Goal: Book appointment/travel/reservation

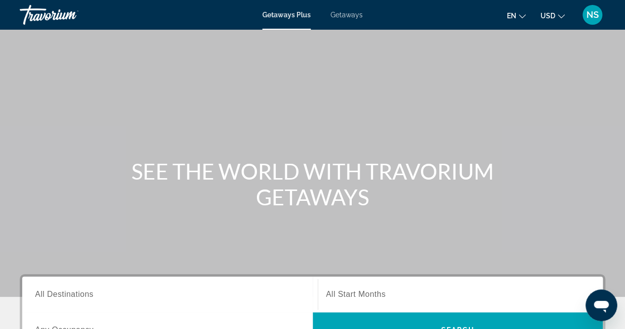
click at [349, 16] on span "Getaways" at bounding box center [347, 15] width 32 height 8
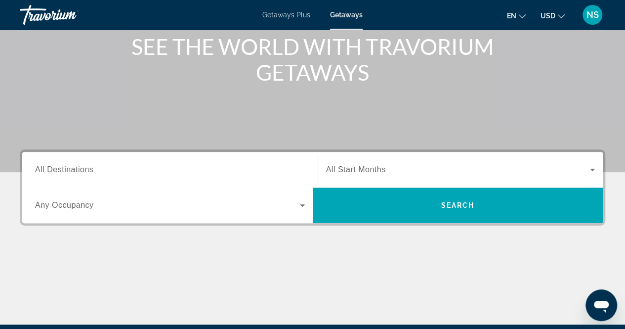
scroll to position [125, 0]
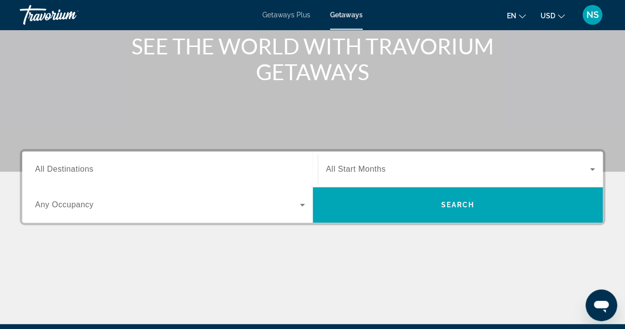
click at [58, 170] on span "All Destinations" at bounding box center [64, 169] width 58 height 8
click at [58, 170] on input "Destination All Destinations" at bounding box center [170, 170] width 270 height 12
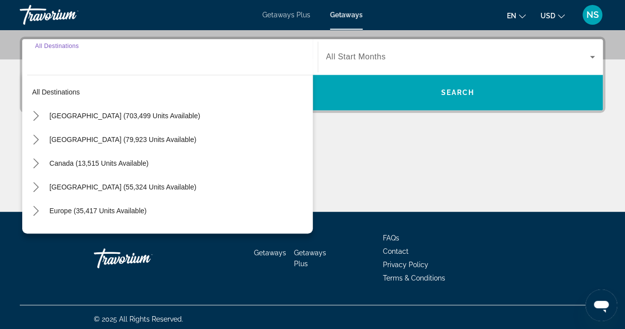
scroll to position [240, 0]
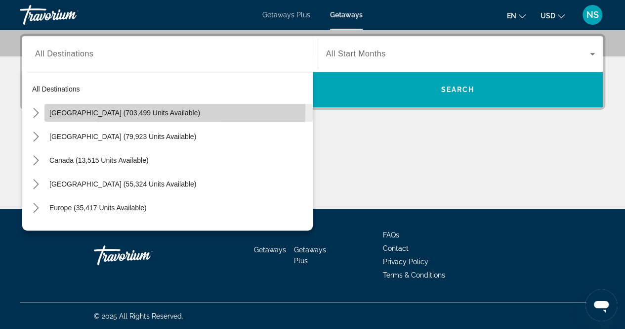
click at [75, 109] on span "[GEOGRAPHIC_DATA] (703,499 units available)" at bounding box center [124, 113] width 151 height 8
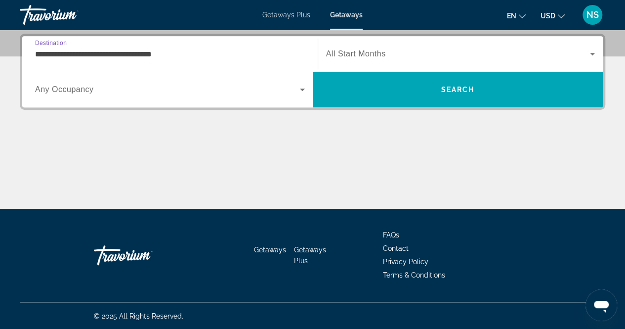
click at [68, 49] on input "**********" at bounding box center [170, 54] width 270 height 12
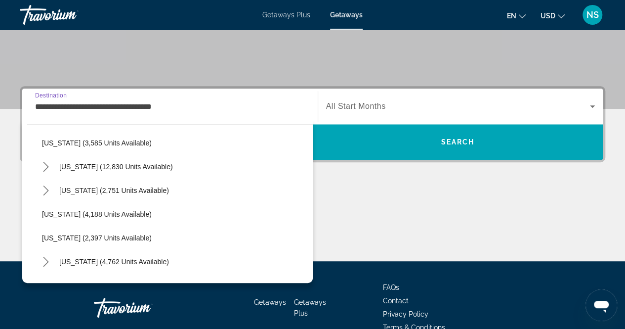
scroll to position [545, 0]
click at [43, 168] on icon "Toggle Nevada (12,830 units available) submenu" at bounding box center [46, 166] width 10 height 10
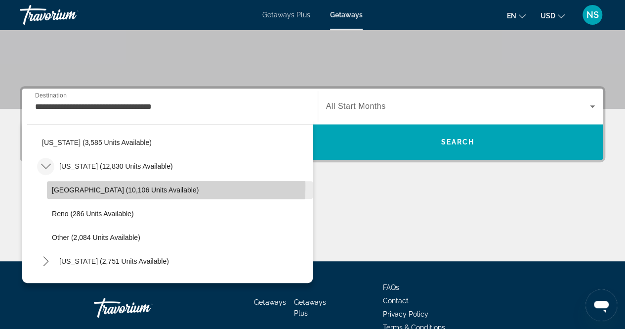
click at [63, 184] on span "Select destination: Las Vegas (10,106 units available)" at bounding box center [180, 190] width 266 height 24
type input "**********"
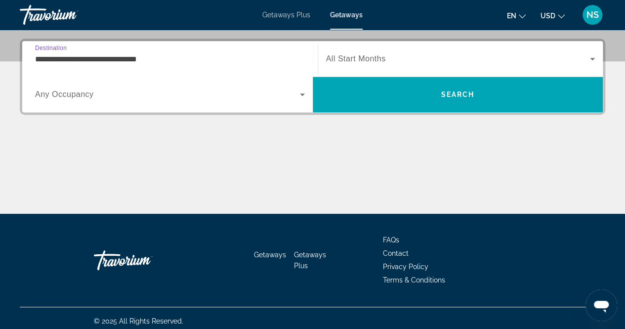
scroll to position [240, 0]
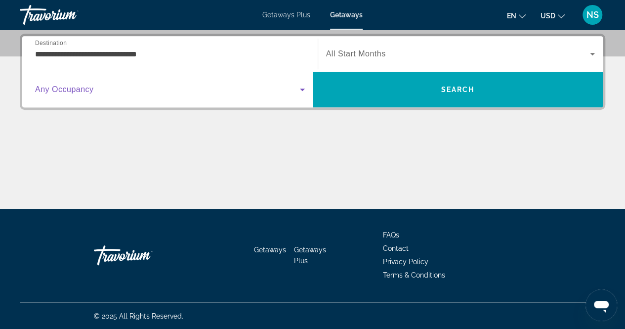
click at [191, 87] on span "Search widget" at bounding box center [167, 90] width 265 height 12
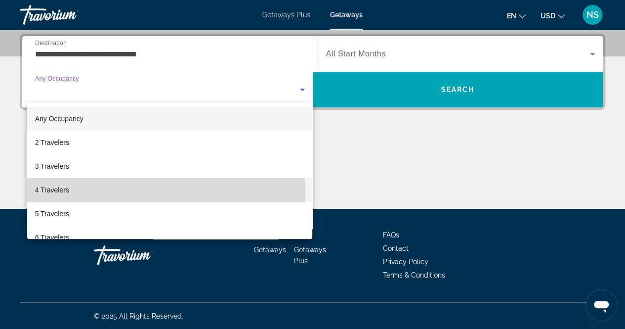
click at [54, 193] on span "4 Travelers" at bounding box center [52, 190] width 34 height 12
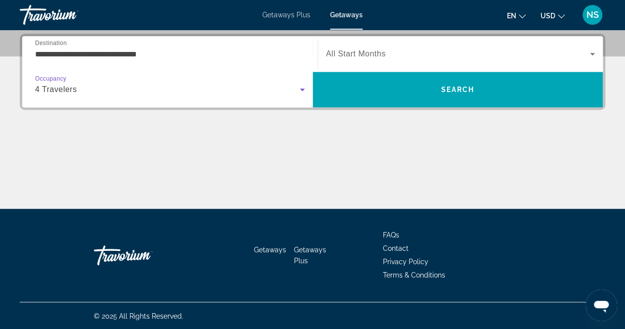
drag, startPoint x: 100, startPoint y: 85, endPoint x: 99, endPoint y: 89, distance: 5.0
click at [99, 89] on div "4 Travelers" at bounding box center [167, 90] width 265 height 12
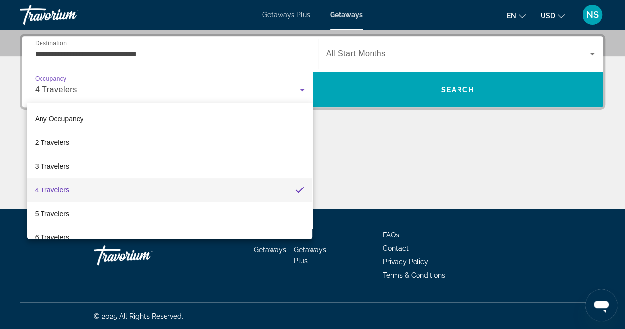
click at [99, 89] on div at bounding box center [312, 164] width 625 height 329
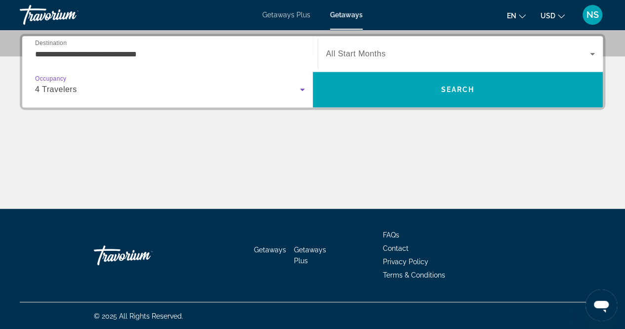
click at [99, 89] on div "4 Travelers" at bounding box center [167, 90] width 265 height 12
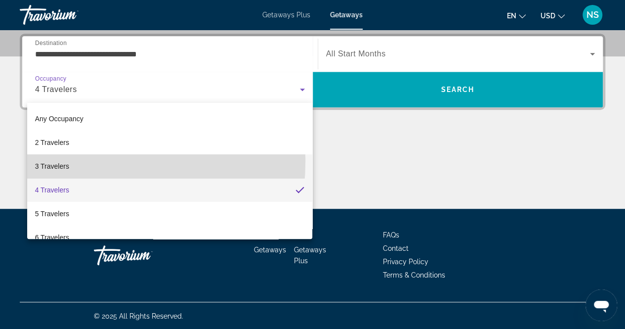
click at [50, 161] on span "3 Travelers" at bounding box center [52, 166] width 34 height 12
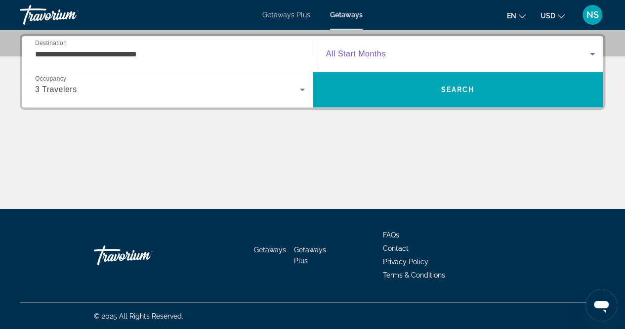
click at [394, 51] on span "Search widget" at bounding box center [458, 54] width 264 height 12
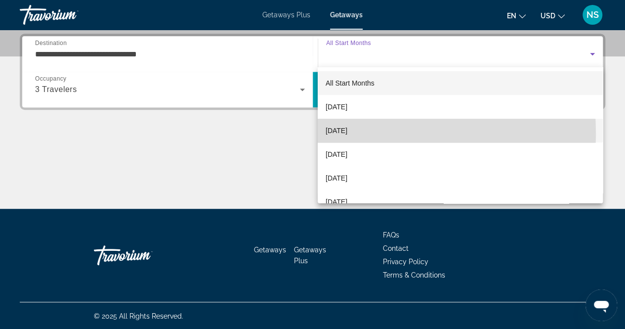
click at [347, 133] on span "[DATE]" at bounding box center [337, 131] width 22 height 12
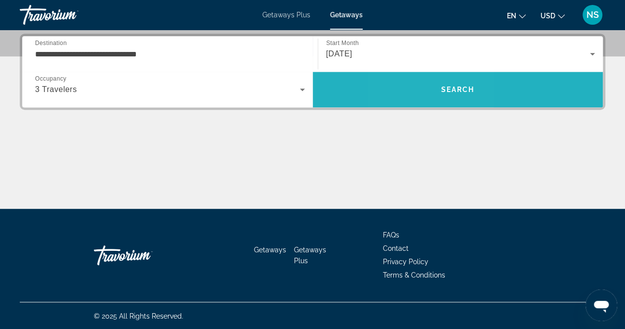
click at [423, 86] on span "Search" at bounding box center [458, 90] width 291 height 24
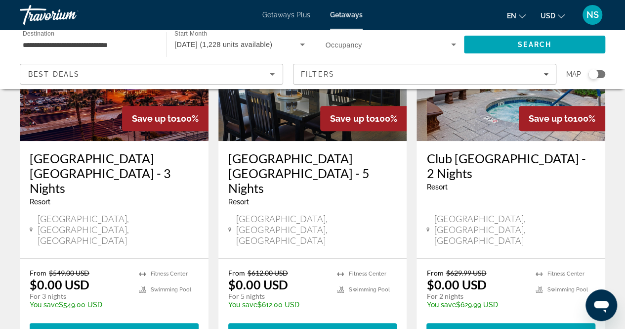
scroll to position [125, 0]
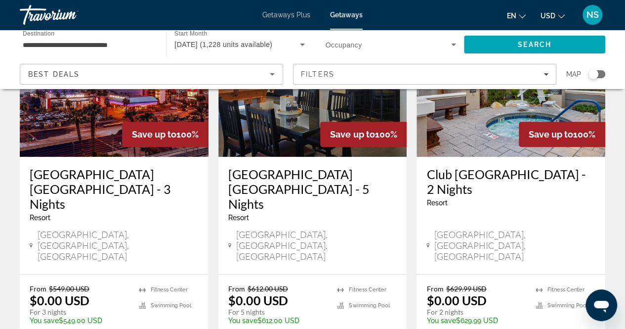
click at [450, 145] on img "Main content" at bounding box center [511, 78] width 189 height 158
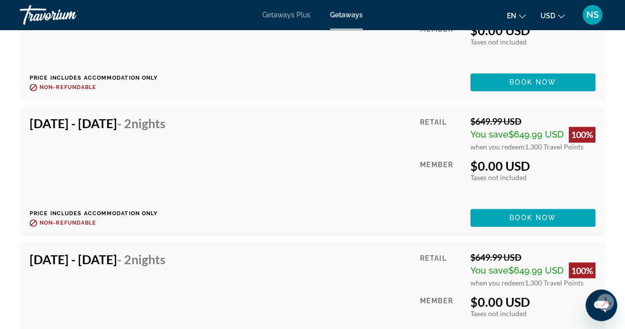
scroll to position [2566, 0]
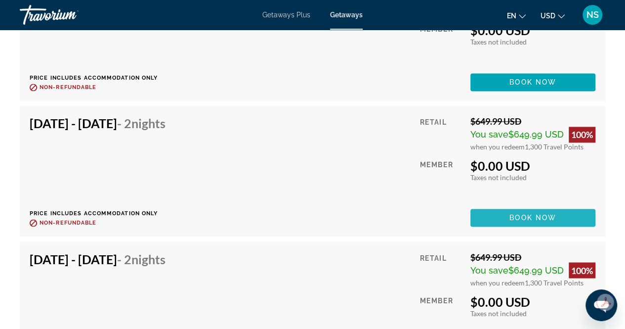
click at [489, 216] on span "Main content" at bounding box center [533, 218] width 125 height 24
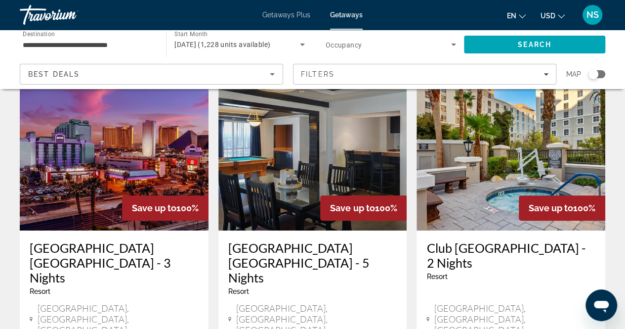
scroll to position [50, 0]
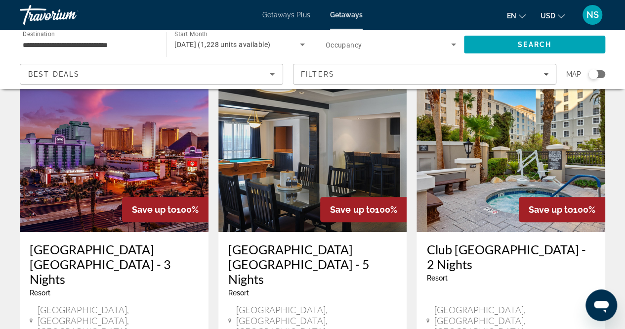
click at [276, 183] on img "Main content" at bounding box center [312, 153] width 189 height 158
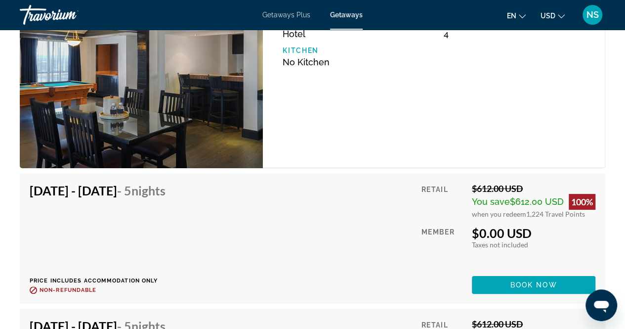
scroll to position [1833, 0]
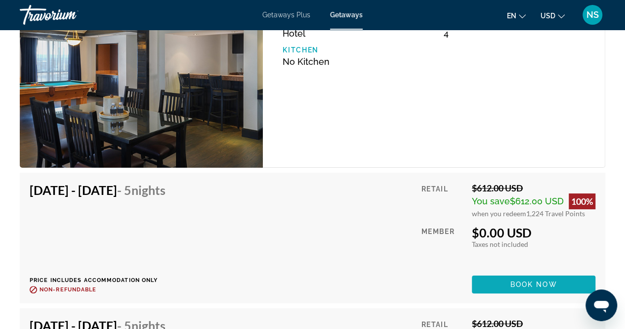
click at [514, 283] on span "Book now" at bounding box center [534, 284] width 47 height 8
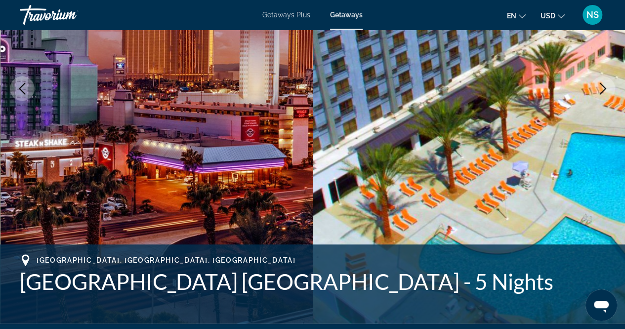
scroll to position [175, 0]
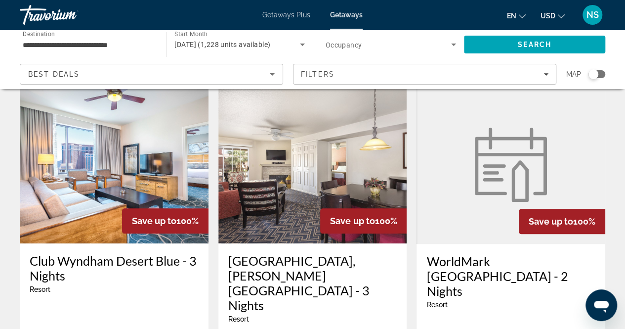
scroll to position [428, 0]
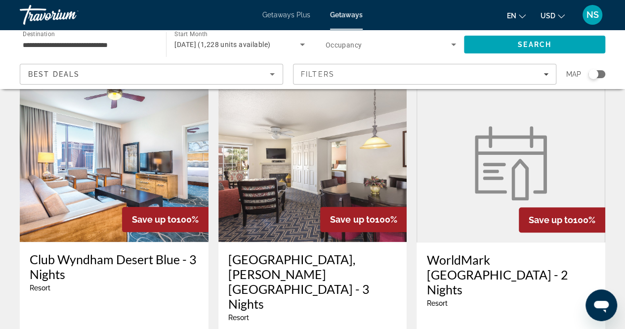
click at [483, 252] on h3 "WorldMark [GEOGRAPHIC_DATA] - 2 Nights" at bounding box center [511, 274] width 169 height 44
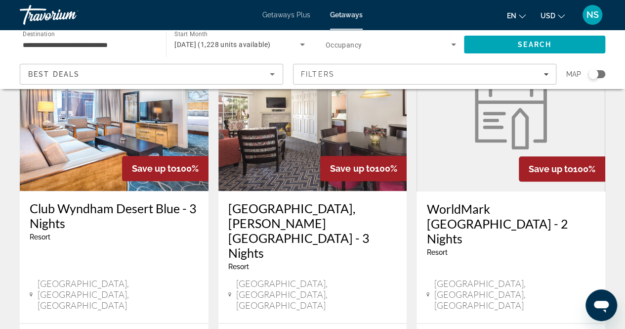
scroll to position [479, 0]
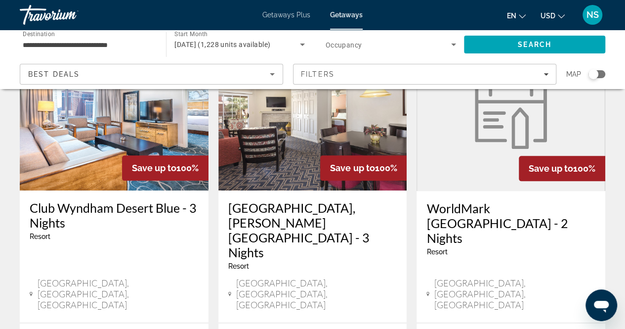
click at [66, 200] on h3 "Club Wyndham Desert Blue - 3 Nights" at bounding box center [114, 215] width 169 height 30
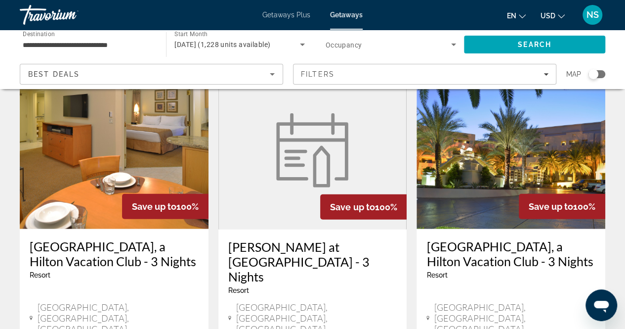
scroll to position [1151, 0]
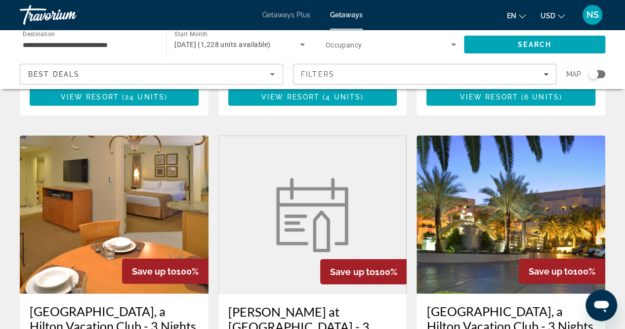
click at [477, 303] on h3 "[GEOGRAPHIC_DATA], a Hilton Vacation Club - 3 Nights" at bounding box center [511, 318] width 169 height 30
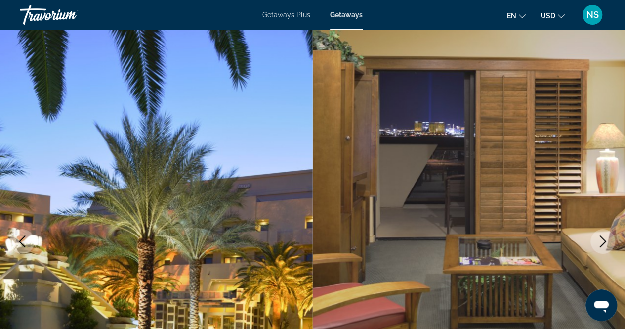
scroll to position [22, 0]
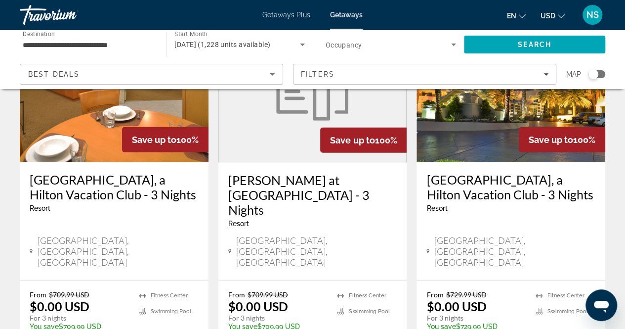
scroll to position [1283, 0]
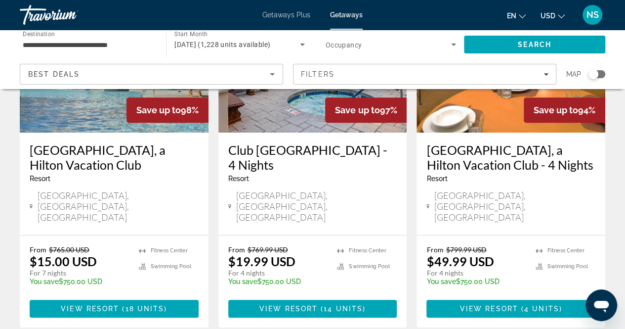
scroll to position [156, 0]
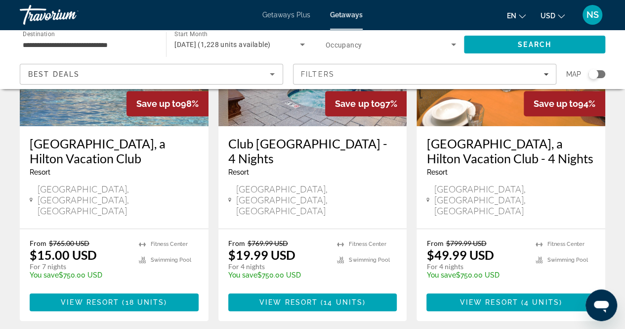
click at [62, 247] on p "$15.00 USD" at bounding box center [63, 254] width 67 height 15
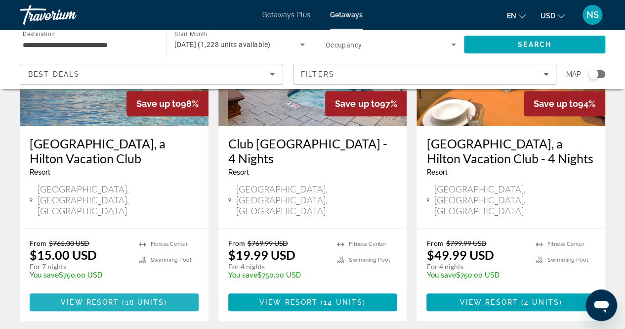
click at [114, 298] on span "View Resort" at bounding box center [90, 302] width 58 height 8
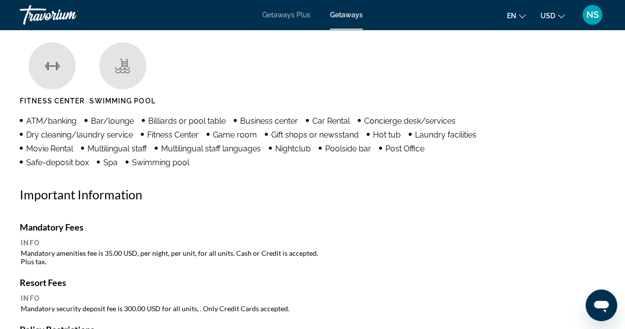
scroll to position [917, 0]
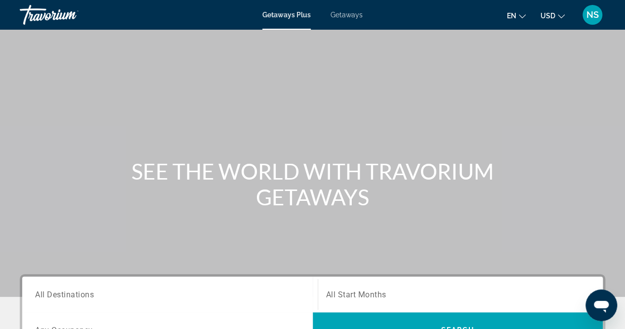
click at [342, 13] on span "Getaways" at bounding box center [347, 15] width 32 height 8
click at [342, 13] on span "Getaways" at bounding box center [346, 15] width 33 height 8
click at [344, 16] on span "Getaways" at bounding box center [346, 15] width 33 height 8
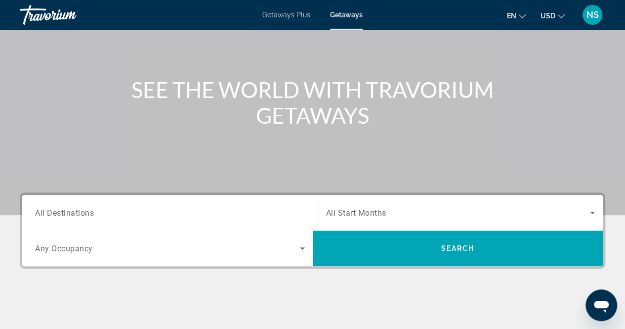
scroll to position [82, 0]
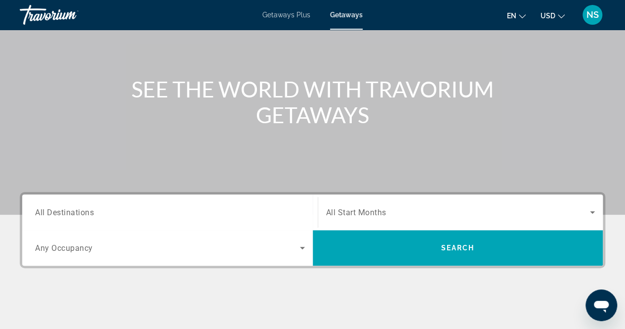
click at [47, 213] on span "All Destinations" at bounding box center [64, 211] width 59 height 9
click at [47, 213] on input "Destination All Destinations" at bounding box center [170, 213] width 270 height 12
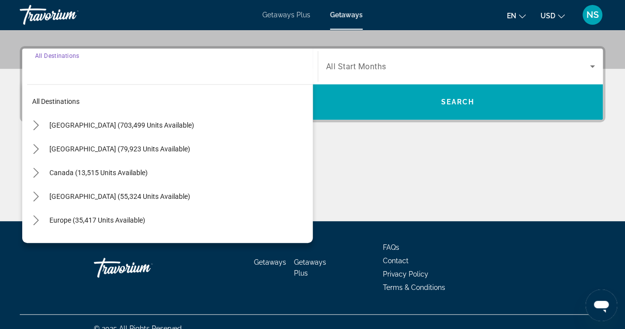
scroll to position [240, 0]
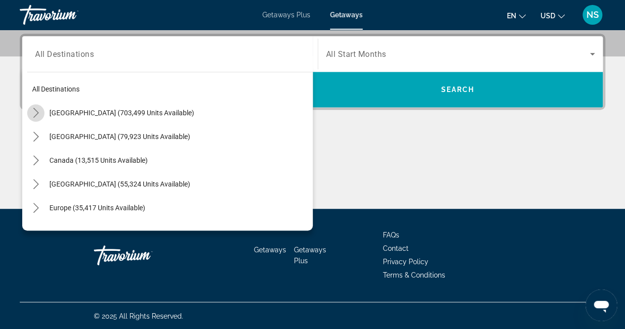
click at [35, 111] on icon "Toggle United States (703,499 units available) submenu" at bounding box center [36, 113] width 10 height 10
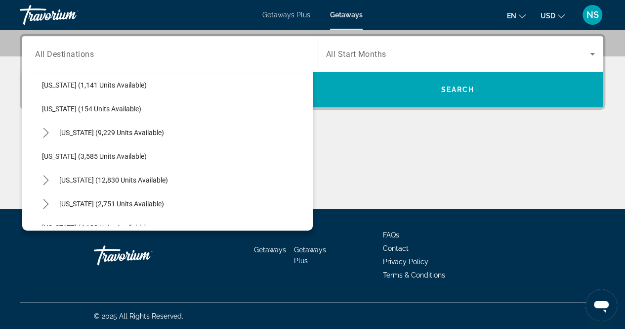
scroll to position [524, 0]
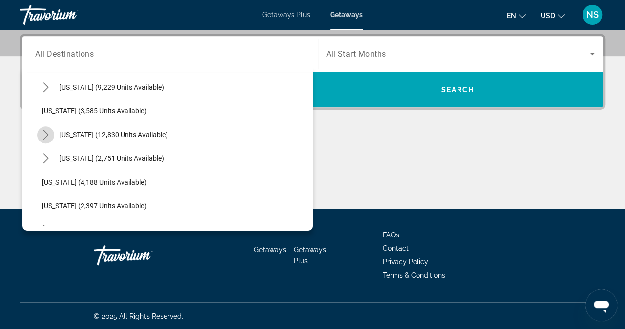
click at [45, 132] on icon "Toggle Nevada (12,830 units available) submenu" at bounding box center [46, 135] width 10 height 10
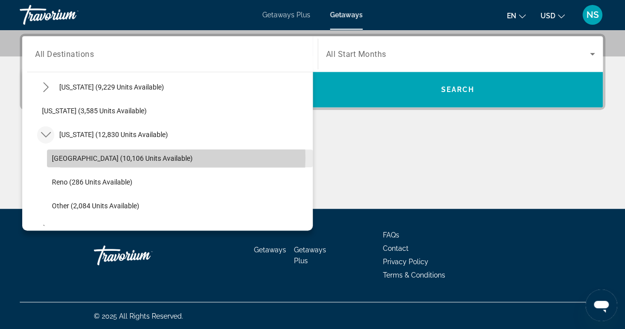
click at [57, 156] on span "[GEOGRAPHIC_DATA] (10,106 units available)" at bounding box center [122, 158] width 141 height 8
type input "**********"
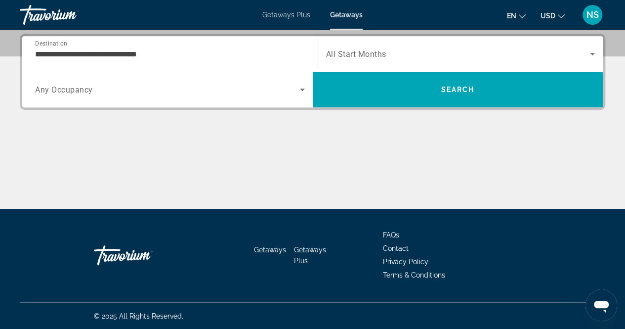
click at [73, 87] on span "Any Occupancy" at bounding box center [64, 89] width 58 height 9
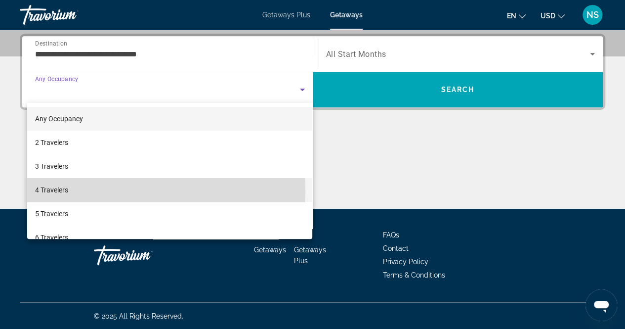
click at [56, 191] on span "4 Travelers" at bounding box center [51, 190] width 33 height 12
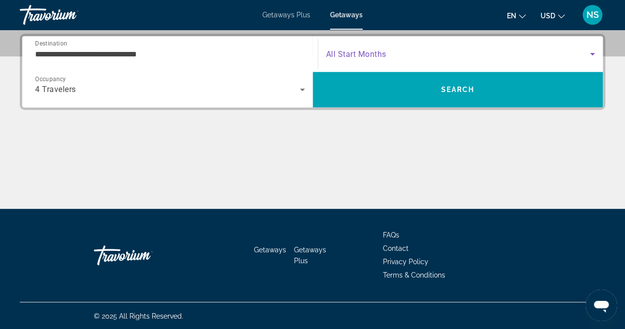
click at [594, 53] on icon "Search widget" at bounding box center [592, 54] width 5 height 2
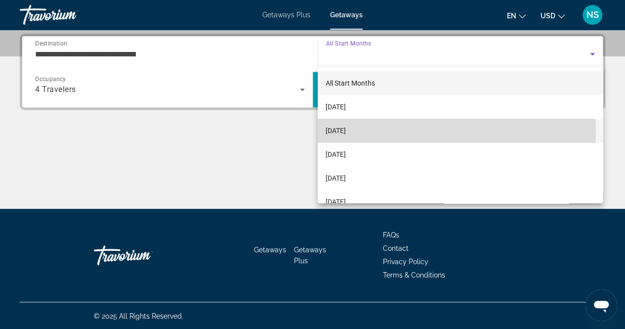
click at [376, 133] on mat-option "[DATE]" at bounding box center [460, 131] width 285 height 24
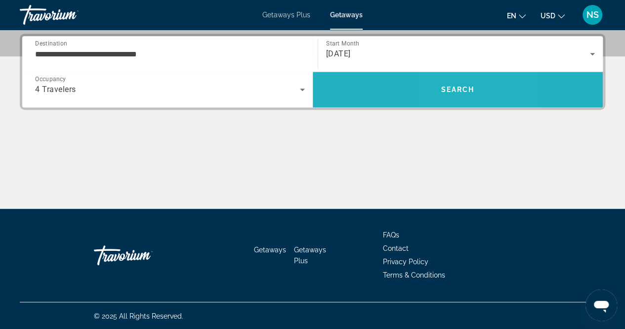
click at [447, 90] on span "Search" at bounding box center [458, 90] width 34 height 8
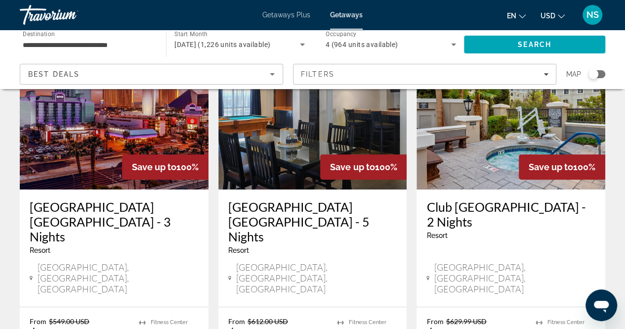
scroll to position [53, 0]
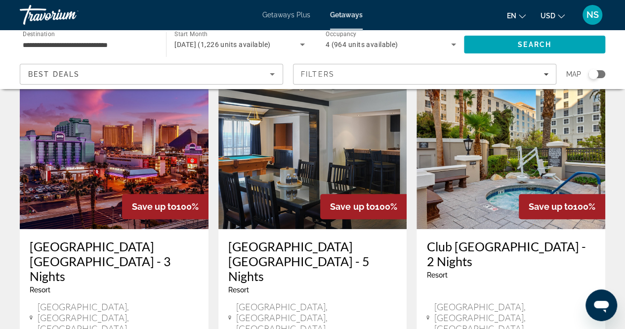
click at [517, 248] on h3 "Club [GEOGRAPHIC_DATA] - 2 Nights" at bounding box center [511, 254] width 169 height 30
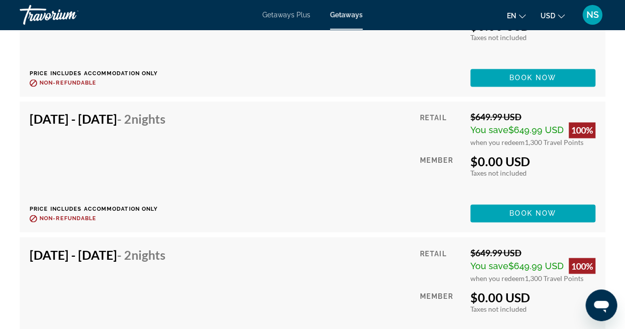
scroll to position [2611, 0]
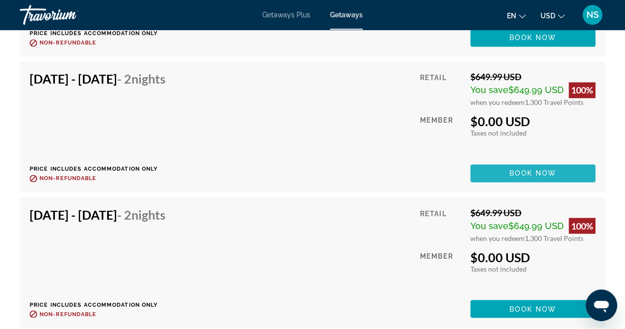
click at [506, 176] on span "Main content" at bounding box center [533, 173] width 125 height 24
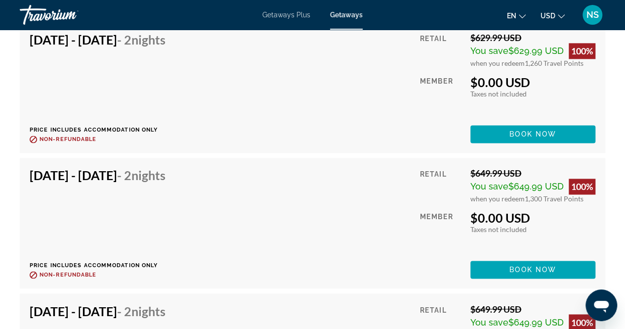
scroll to position [2512, 0]
